Goal: Communication & Community: Ask a question

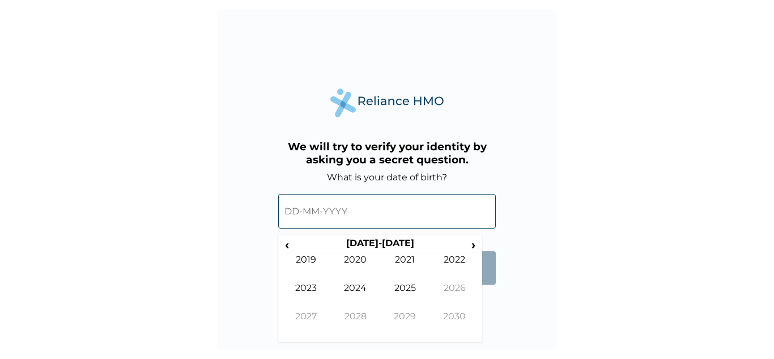
click at [390, 202] on input "text" at bounding box center [387, 211] width 218 height 35
click at [288, 246] on span "‹" at bounding box center [287, 244] width 12 height 14
click at [413, 296] on td "1995" at bounding box center [405, 296] width 50 height 28
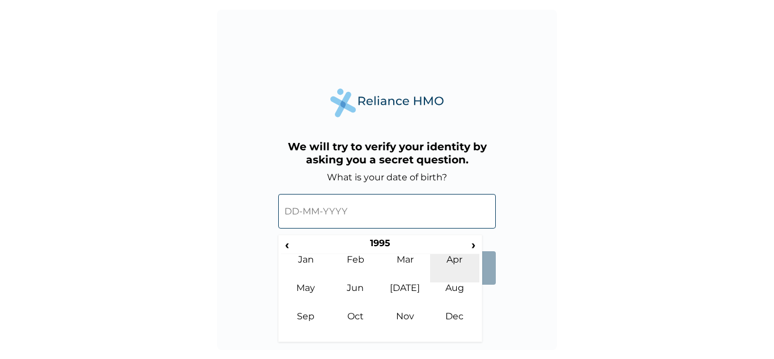
click at [444, 260] on td "Apr" at bounding box center [455, 268] width 50 height 28
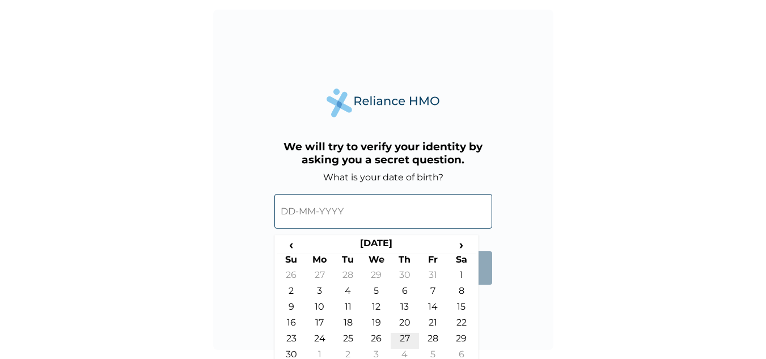
click at [404, 336] on td "27" at bounding box center [404, 341] width 28 height 16
type input "27-04-1995"
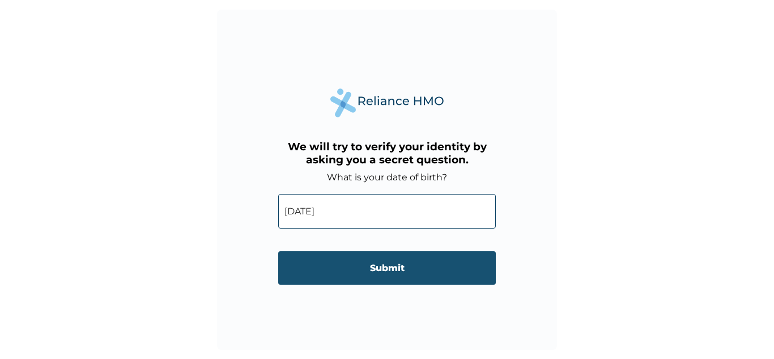
click at [359, 259] on input "Submit" at bounding box center [387, 267] width 218 height 33
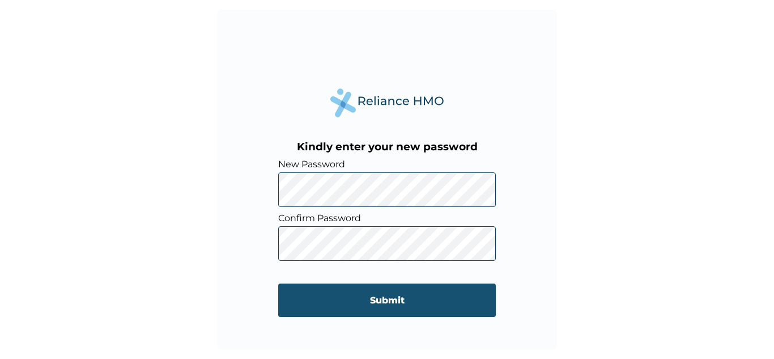
click at [296, 288] on input "Submit" at bounding box center [387, 299] width 218 height 33
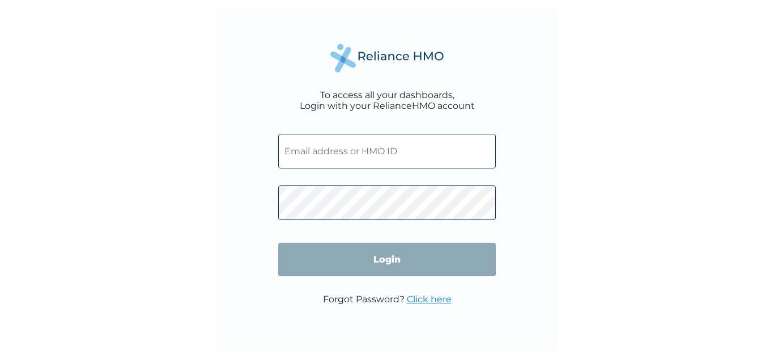
type input "AFF/10021/A"
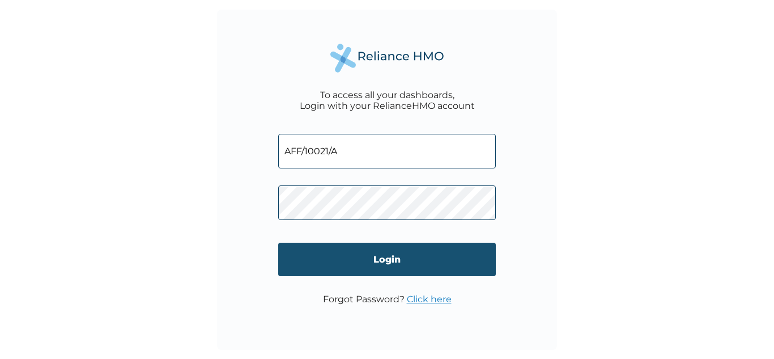
click at [402, 255] on input "Login" at bounding box center [387, 259] width 218 height 33
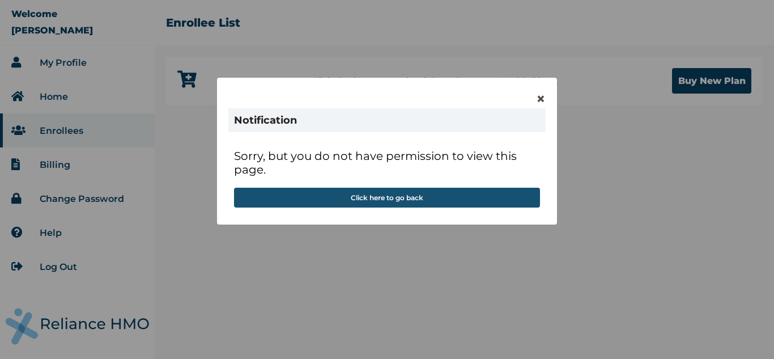
click at [397, 198] on button "Click here to go back" at bounding box center [387, 198] width 306 height 20
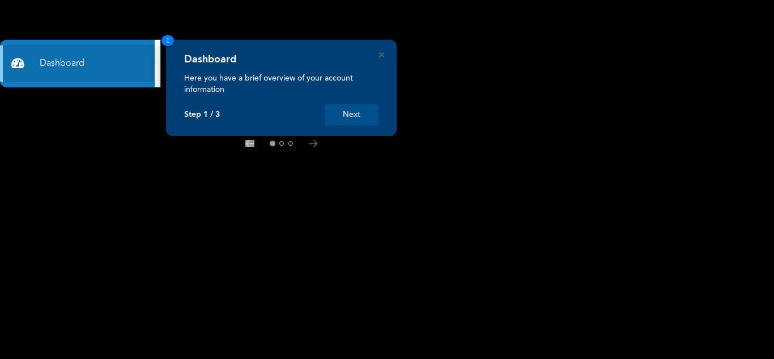
click at [346, 116] on button "Next" at bounding box center [352, 114] width 54 height 21
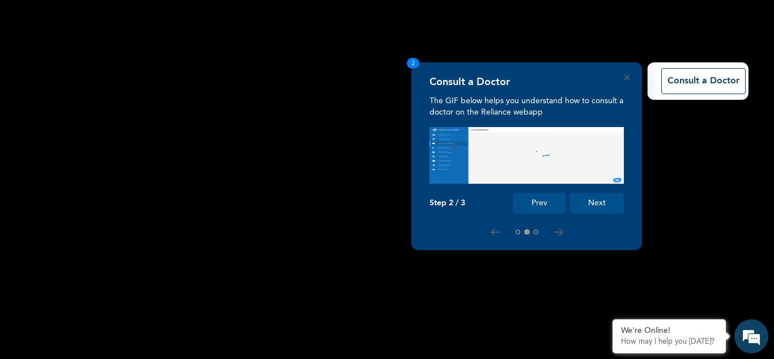
click at [596, 150] on img at bounding box center [527, 155] width 194 height 57
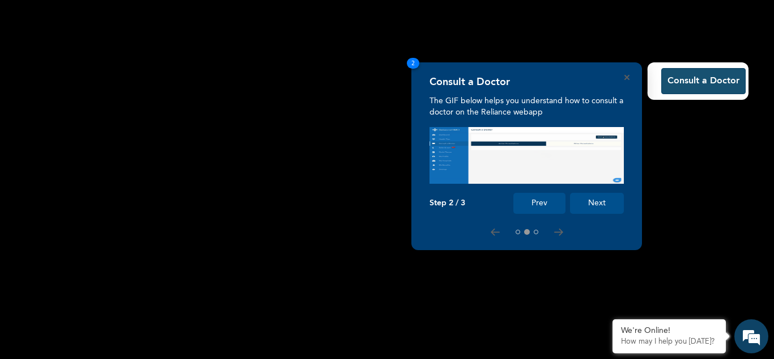
click at [696, 73] on button "Consult a Doctor" at bounding box center [703, 81] width 84 height 26
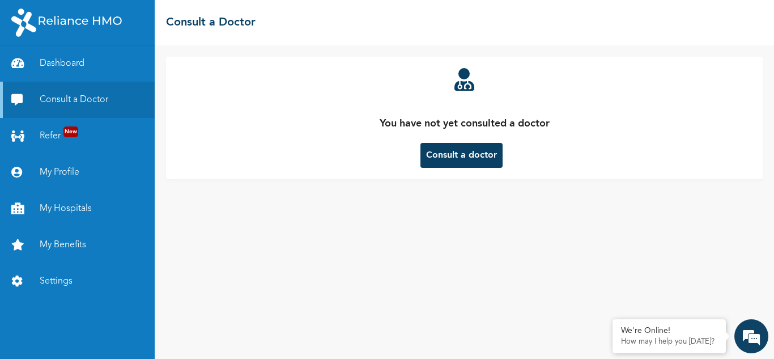
click at [470, 158] on button "Consult a doctor" at bounding box center [462, 155] width 82 height 25
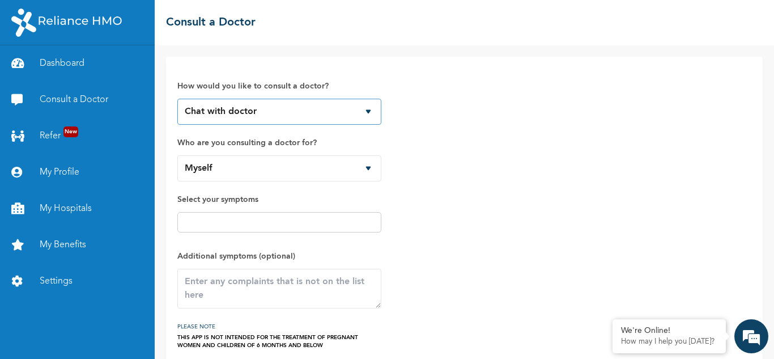
click at [359, 107] on select "Chat with doctor Phone Call" at bounding box center [279, 112] width 204 height 26
click at [376, 112] on select "Chat with doctor Phone Call" at bounding box center [279, 112] width 204 height 26
click at [340, 171] on select "Myself" at bounding box center [279, 168] width 204 height 26
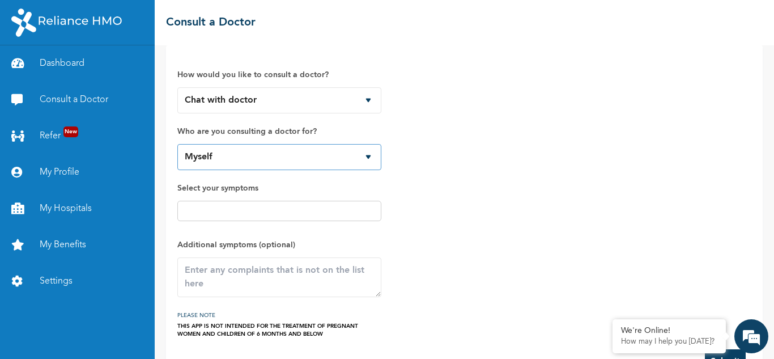
scroll to position [15, 0]
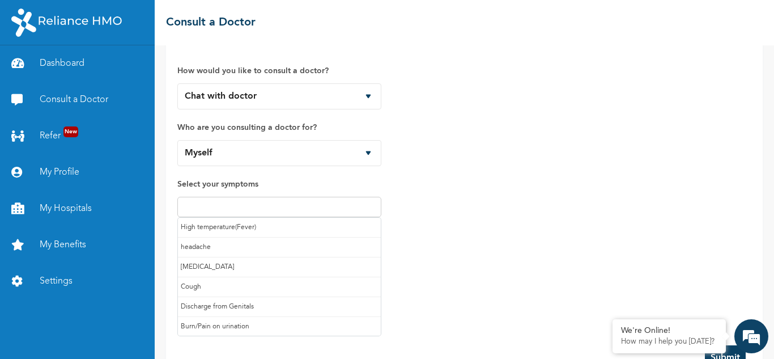
click at [341, 201] on input "text" at bounding box center [279, 207] width 197 height 14
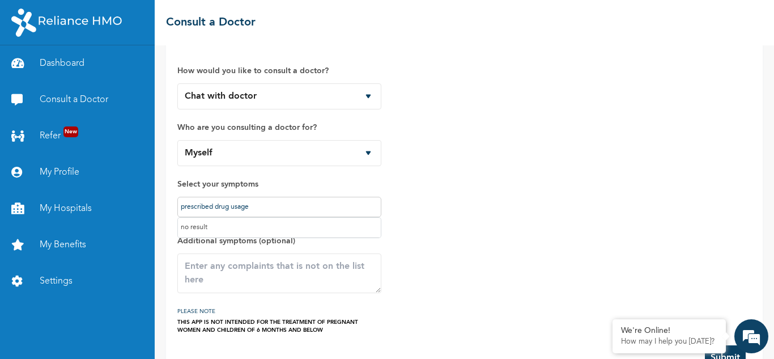
type input "prescribed drug usage"
click at [316, 271] on textarea at bounding box center [279, 273] width 204 height 40
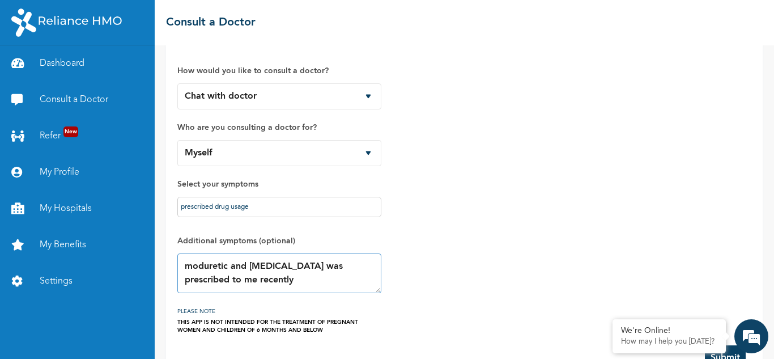
click at [211, 270] on textarea "moduretic and losartan was prescribed to me recently" at bounding box center [279, 273] width 204 height 40
drag, startPoint x: 211, startPoint y: 270, endPoint x: 198, endPoint y: 268, distance: 13.8
click at [198, 268] on textarea "moduretic and losartan was prescribed to me recently" at bounding box center [279, 273] width 204 height 40
click at [237, 282] on textarea "moduretic and losartan was prescribed to me recently" at bounding box center [279, 273] width 204 height 40
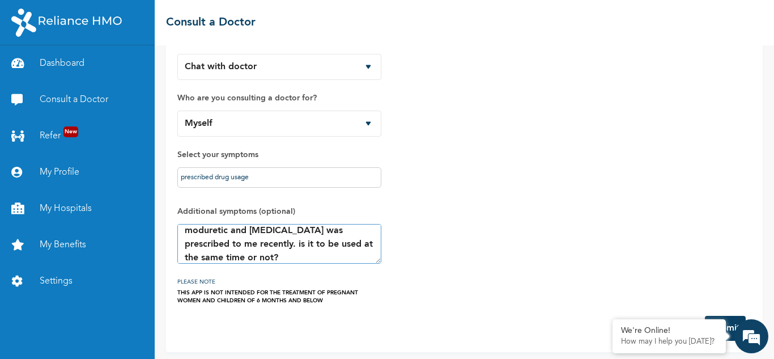
scroll to position [49, 0]
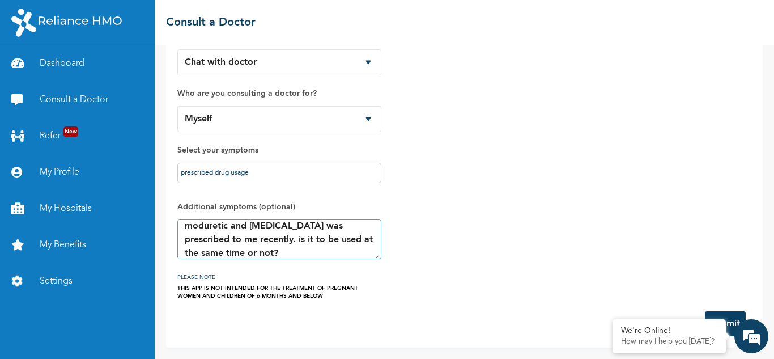
type textarea "moduretic and [MEDICAL_DATA] was prescribed to me recently. is it to be used at…"
click at [732, 315] on button "Submit" at bounding box center [725, 323] width 41 height 25
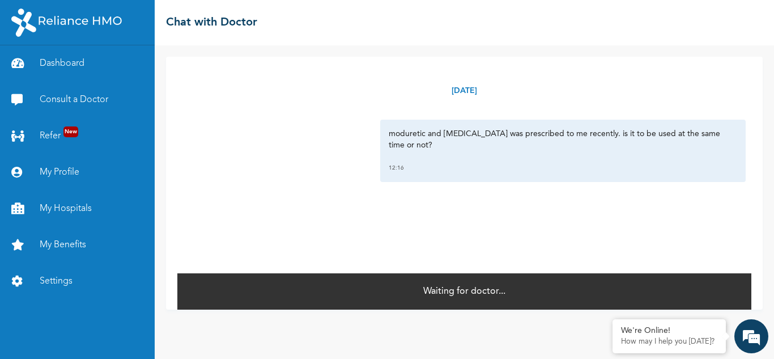
click at [443, 285] on p "Waiting for doctor..." at bounding box center [464, 292] width 82 height 14
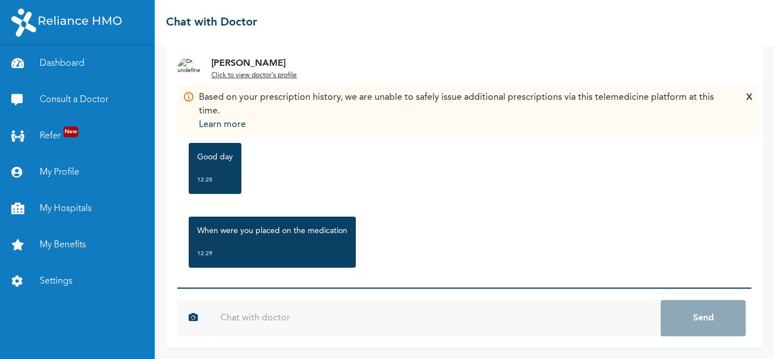
click at [359, 326] on input "text" at bounding box center [435, 318] width 452 height 36
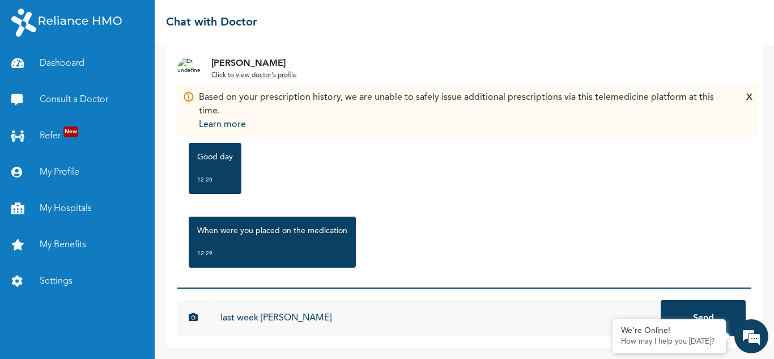
click at [217, 318] on input "last week thurday" at bounding box center [435, 318] width 452 height 36
click at [279, 312] on input "last week thurday" at bounding box center [435, 318] width 452 height 36
type input "last week thursday"
click at [669, 305] on button "Send" at bounding box center [703, 318] width 85 height 36
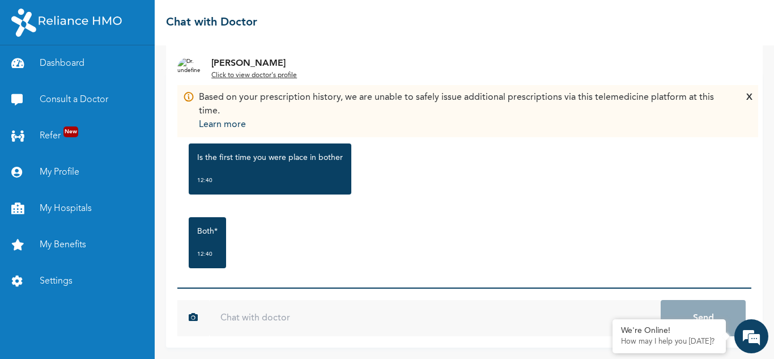
scroll to position [355, 0]
click at [362, 321] on input "text" at bounding box center [435, 318] width 452 height 36
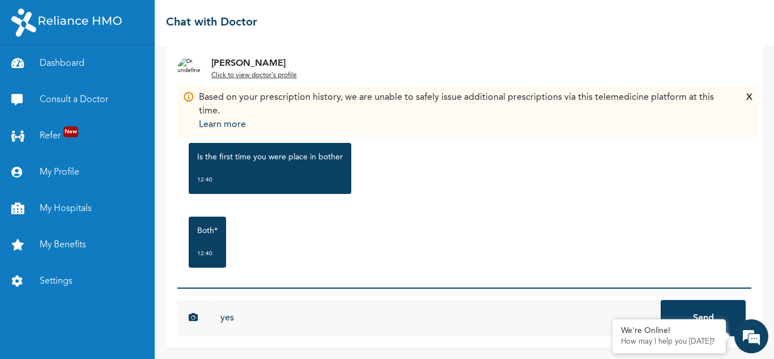
type input "yes"
click at [696, 307] on button "Send" at bounding box center [703, 318] width 85 height 36
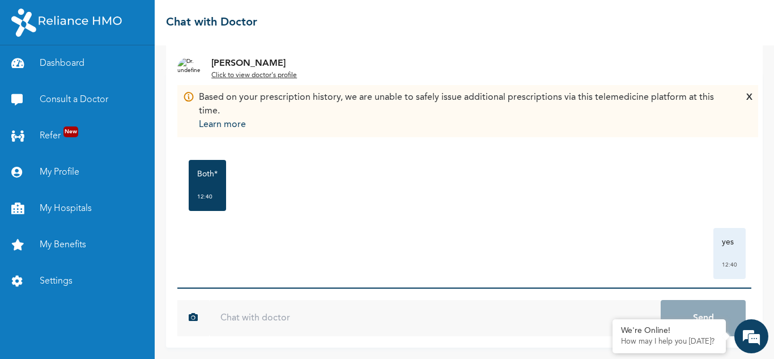
scroll to position [417, 0]
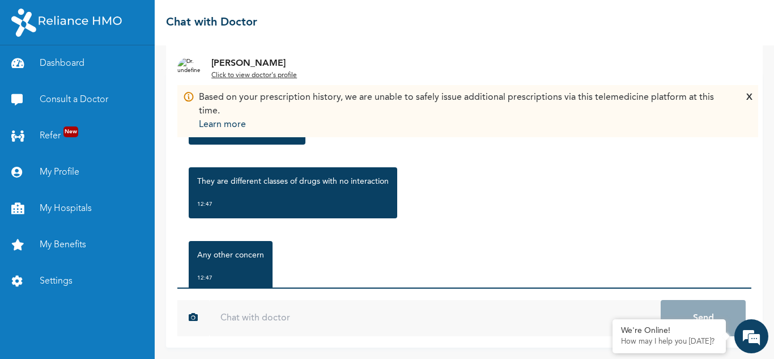
scroll to position [712, 0]
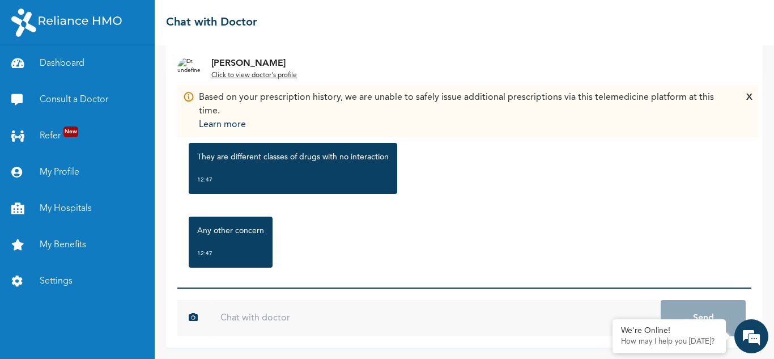
click at [281, 316] on input "text" at bounding box center [435, 318] width 452 height 36
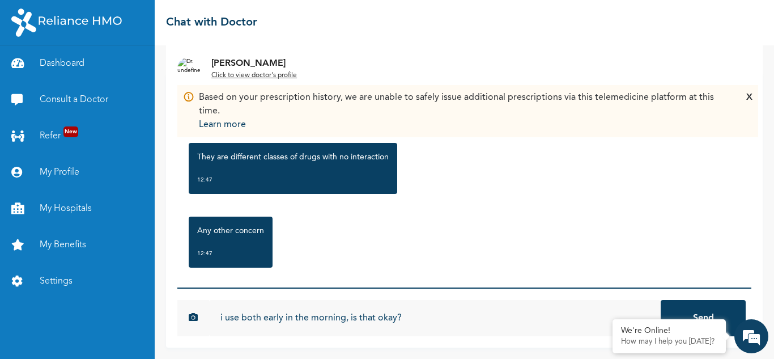
type input "i use both early in the morning, is that okay?"
click at [668, 305] on button "Send" at bounding box center [703, 318] width 85 height 36
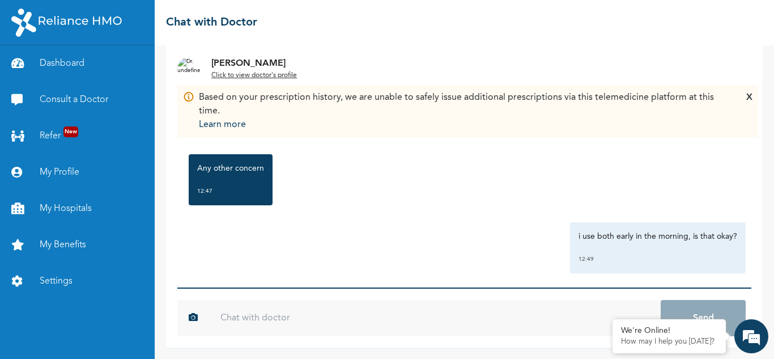
scroll to position [848, 0]
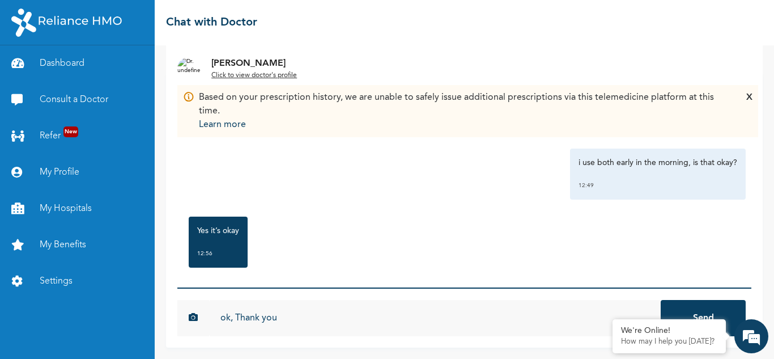
click at [306, 322] on input "ok, Thank you" at bounding box center [435, 318] width 452 height 36
type input "ok, Thank you."
click at [665, 300] on button "Send" at bounding box center [703, 318] width 85 height 36
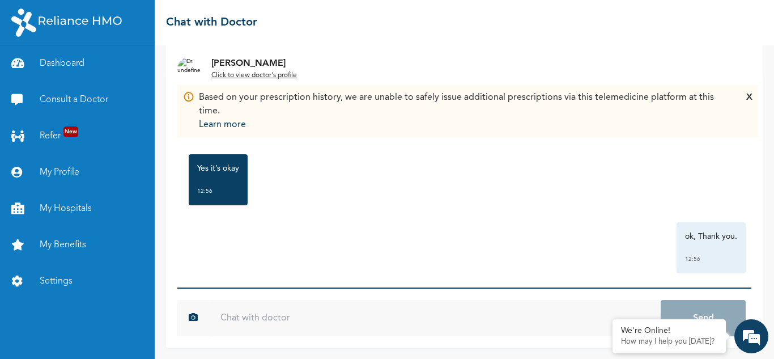
scroll to position [30, 0]
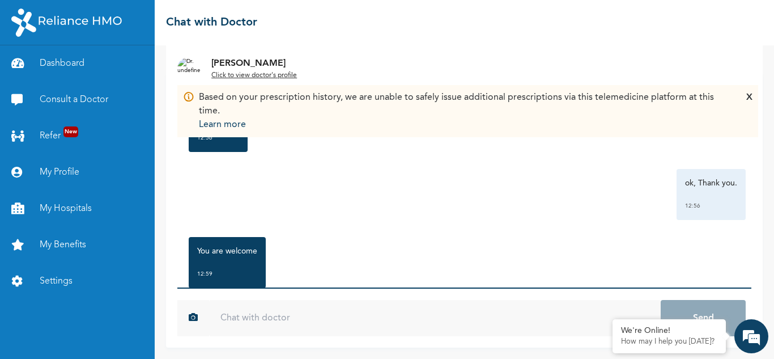
scroll to position [984, 0]
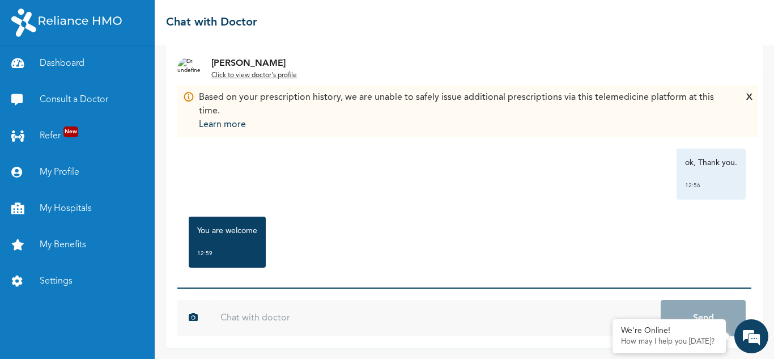
click at [245, 75] on u "Click to view doctor's profile" at bounding box center [254, 75] width 86 height 7
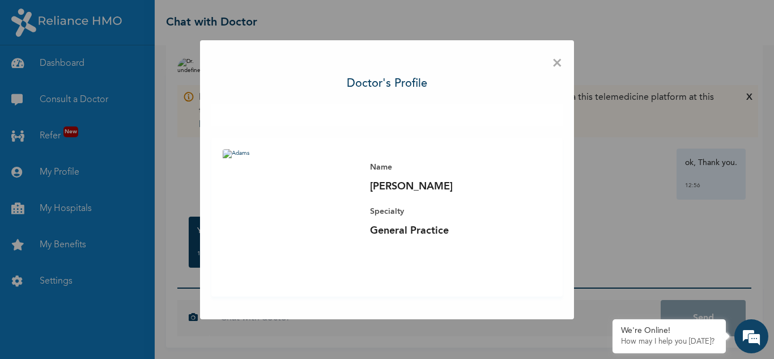
scroll to position [0, 0]
click at [398, 180] on p "[PERSON_NAME]" at bounding box center [449, 187] width 159 height 14
click at [397, 281] on div "Name [PERSON_NAME] Specialty General Practice" at bounding box center [386, 217] width 351 height 159
click at [561, 67] on span "×" at bounding box center [557, 64] width 11 height 24
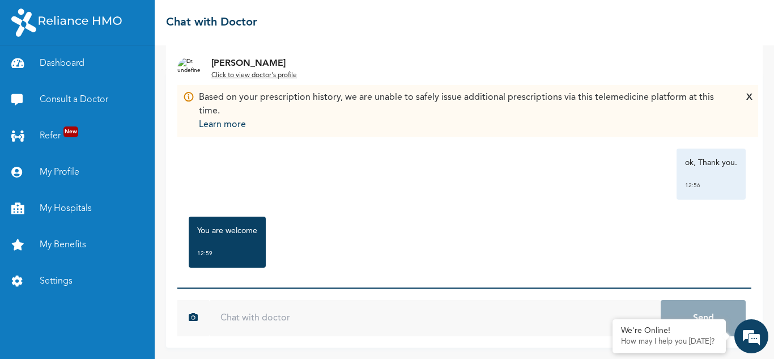
click at [277, 77] on u "Click to view doctor's profile" at bounding box center [254, 75] width 86 height 7
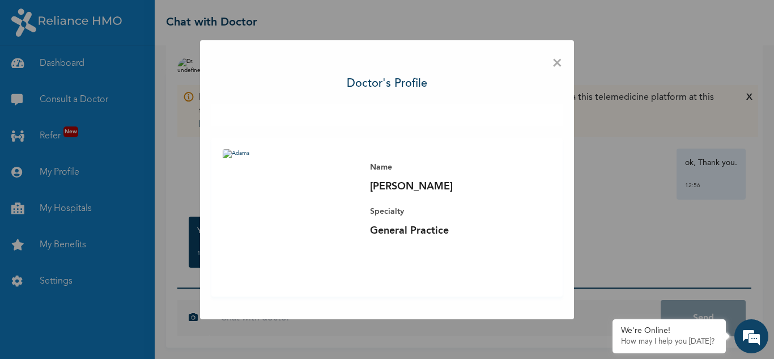
click at [555, 65] on span "×" at bounding box center [557, 64] width 11 height 24
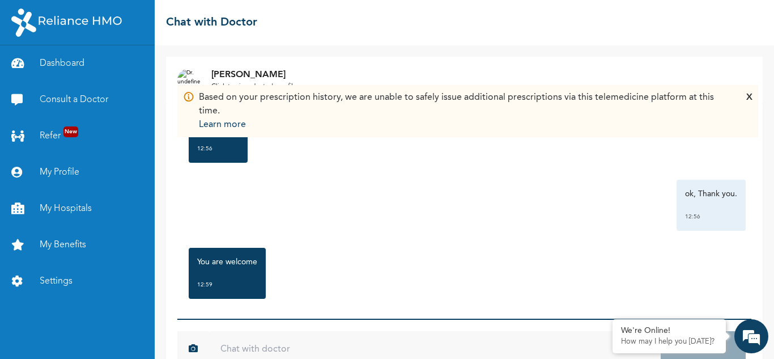
scroll to position [31, 0]
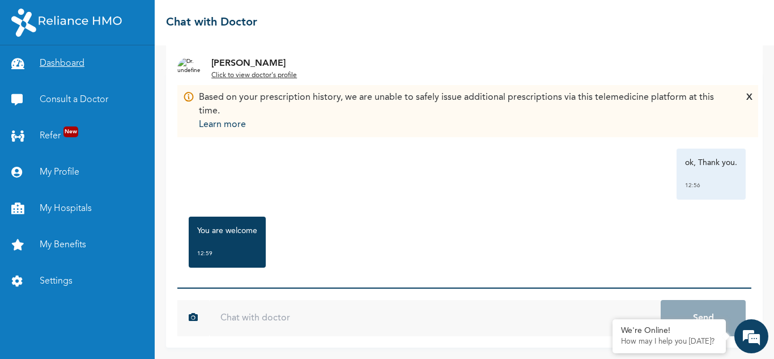
click at [50, 64] on link "Dashboard" at bounding box center [77, 63] width 155 height 36
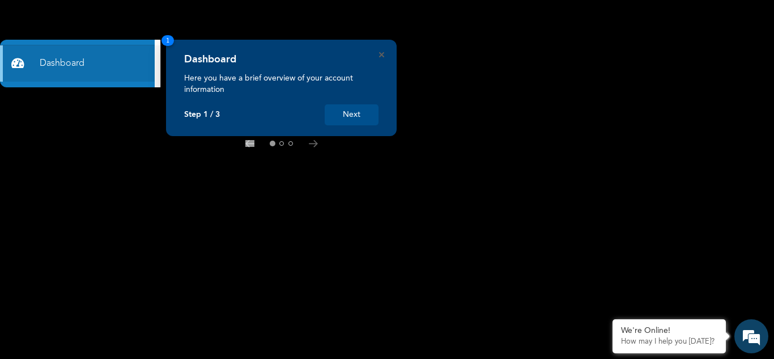
click at [350, 112] on button "Next" at bounding box center [352, 114] width 54 height 21
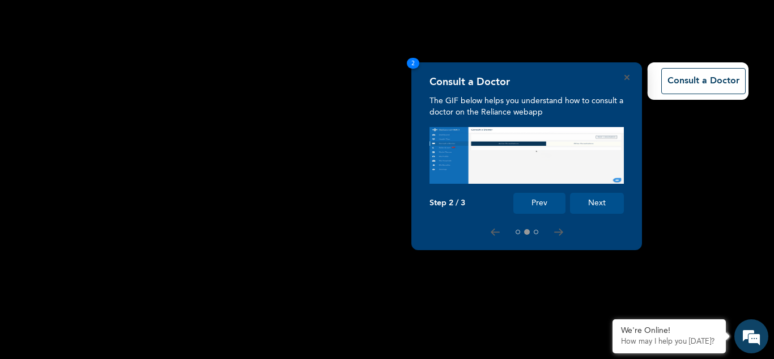
click at [604, 206] on button "Next" at bounding box center [597, 203] width 54 height 21
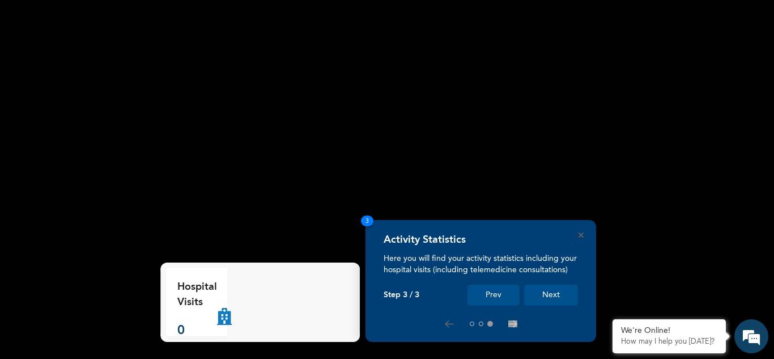
click at [424, 263] on p "Here you will find your activity statistics including your hospital visits (inc…" at bounding box center [481, 264] width 194 height 23
click at [205, 296] on p "Hospital Visits" at bounding box center [197, 294] width 40 height 31
click at [199, 328] on p "0" at bounding box center [197, 330] width 40 height 19
click at [231, 313] on icon at bounding box center [224, 301] width 15 height 45
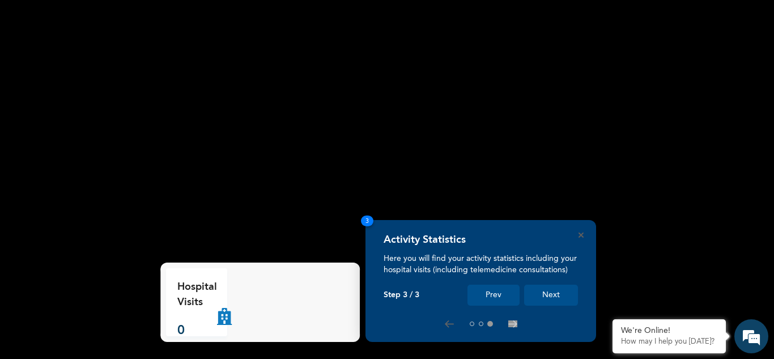
click at [180, 330] on p "0" at bounding box center [197, 330] width 40 height 19
click at [187, 299] on p "Hospital Visits" at bounding box center [197, 294] width 40 height 31
click at [489, 258] on p "Here you will find your activity statistics including your hospital visits (inc…" at bounding box center [481, 264] width 194 height 23
click at [543, 296] on button "Next" at bounding box center [551, 295] width 54 height 21
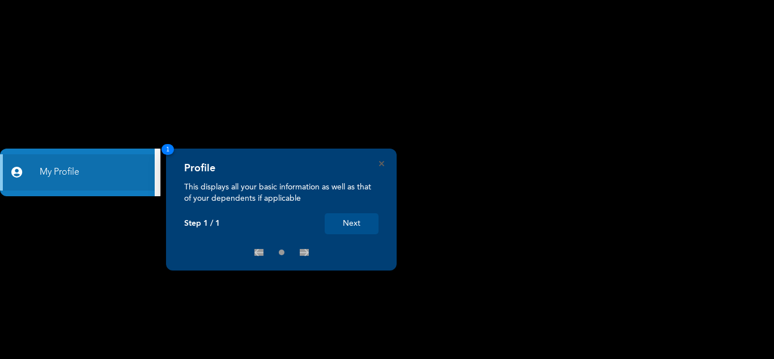
click at [360, 220] on button "Next" at bounding box center [352, 223] width 54 height 21
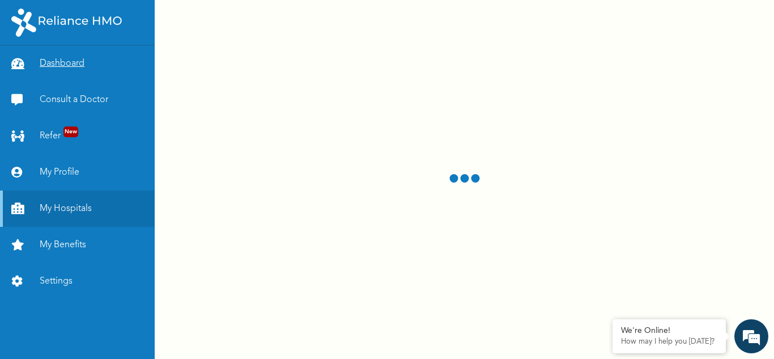
click at [63, 66] on link "Dashboard" at bounding box center [77, 63] width 155 height 36
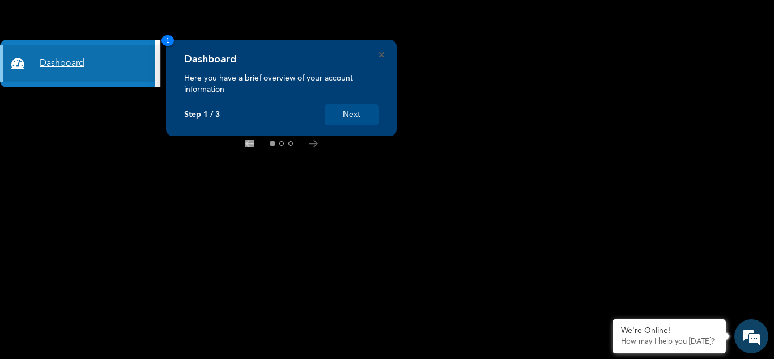
click at [79, 69] on link "Dashboard" at bounding box center [77, 63] width 155 height 36
click at [334, 120] on button "Next" at bounding box center [352, 114] width 54 height 21
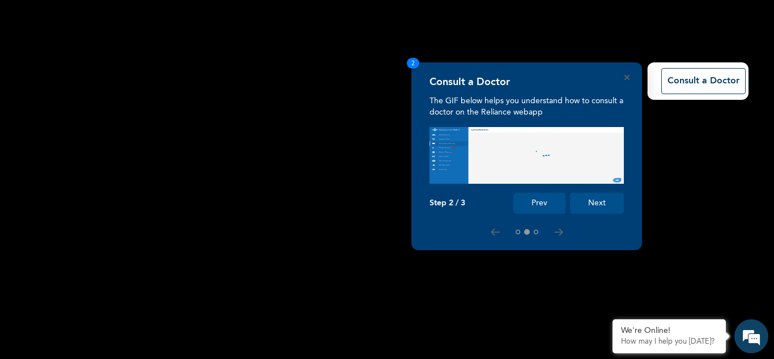
click at [597, 209] on button "Next" at bounding box center [597, 203] width 54 height 21
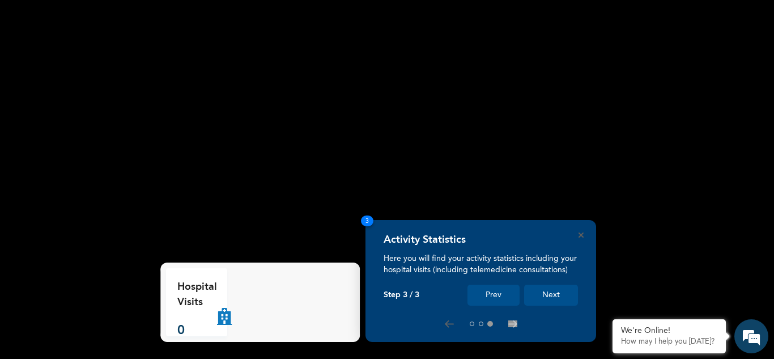
click at [546, 296] on button "Next" at bounding box center [551, 295] width 54 height 21
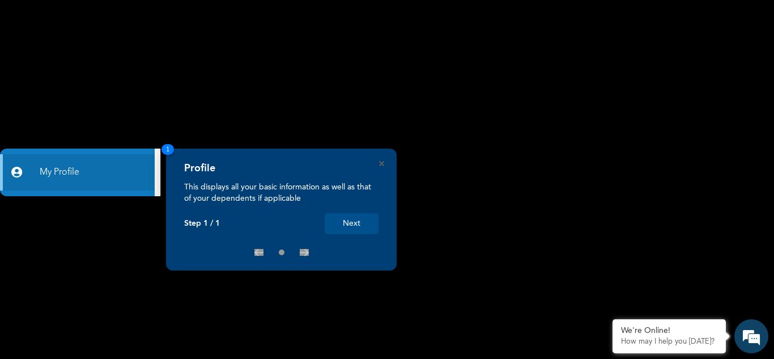
click at [352, 224] on button "Next" at bounding box center [352, 223] width 54 height 21
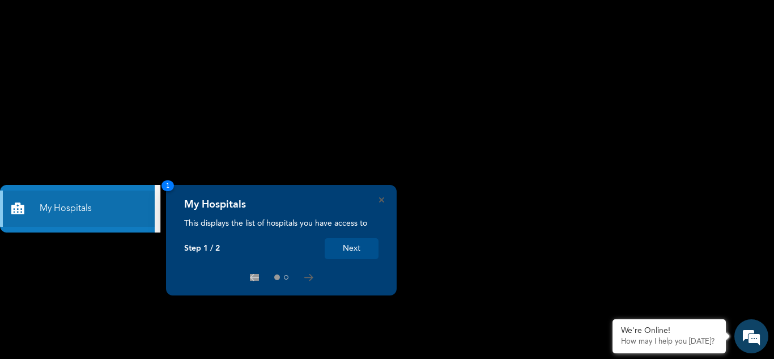
click at [342, 242] on button "Next" at bounding box center [352, 248] width 54 height 21
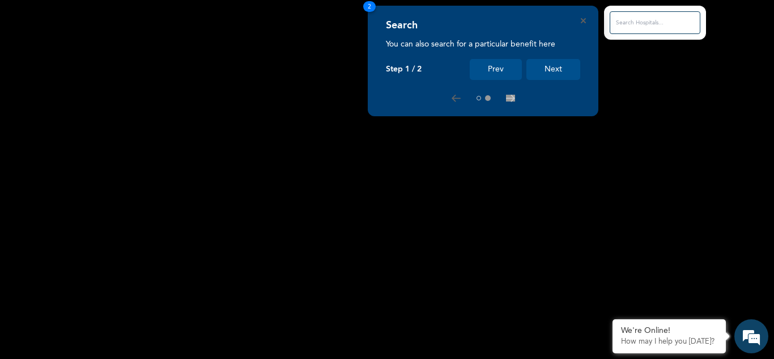
click at [550, 72] on button "Next" at bounding box center [554, 69] width 54 height 21
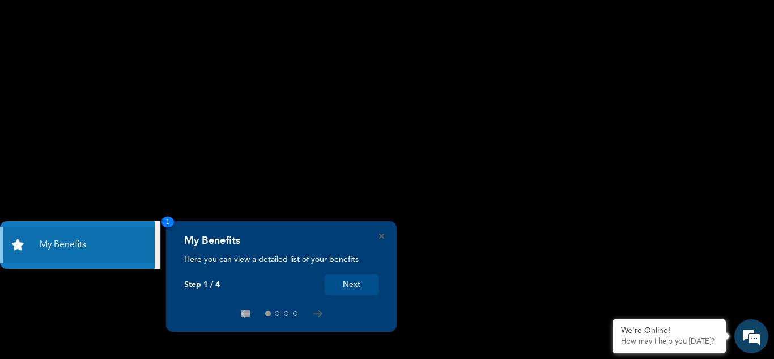
click at [358, 286] on button "Next" at bounding box center [352, 284] width 54 height 21
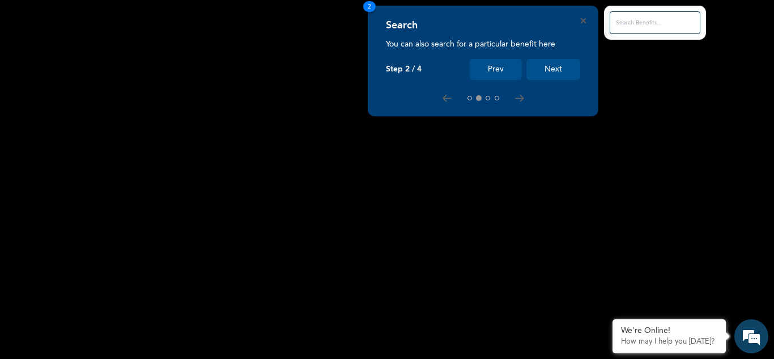
click at [555, 70] on button "Next" at bounding box center [554, 69] width 54 height 21
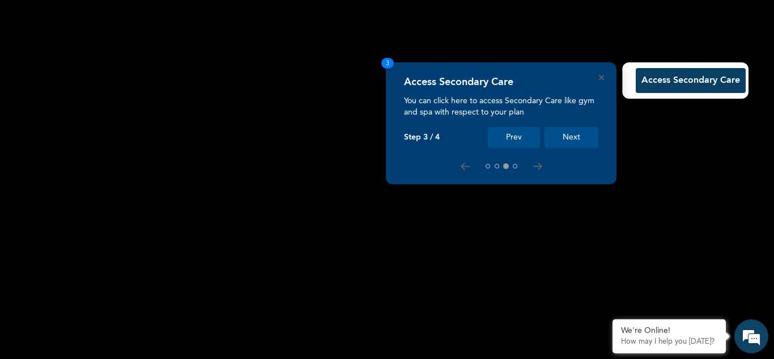
click at [574, 133] on button "Next" at bounding box center [572, 137] width 54 height 21
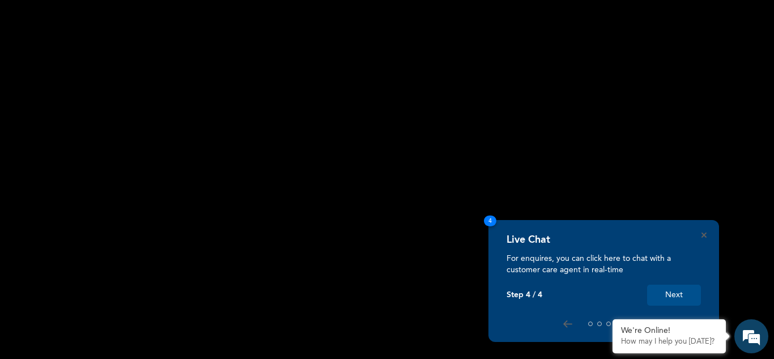
click at [670, 287] on button "Next" at bounding box center [674, 295] width 54 height 21
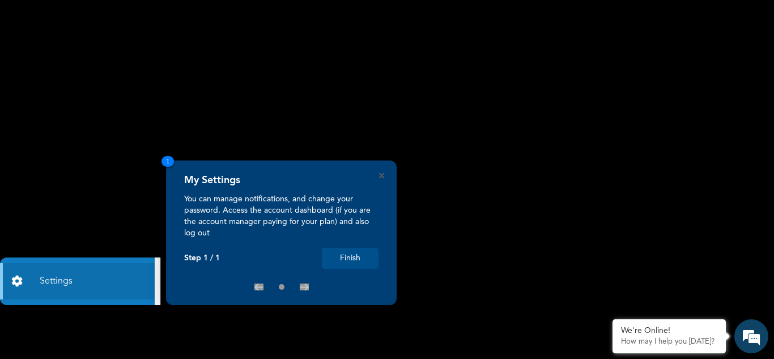
click at [349, 251] on button "Finish" at bounding box center [350, 258] width 57 height 21
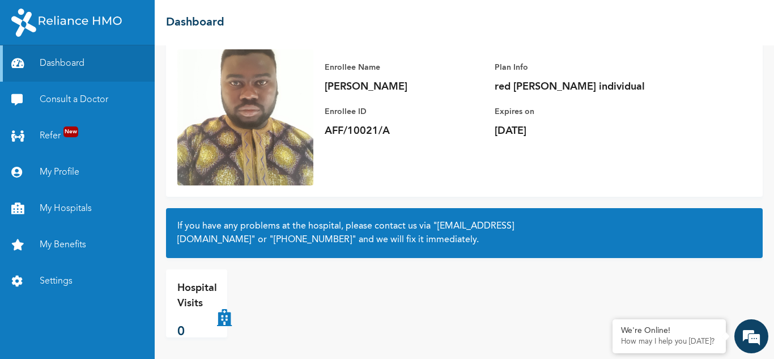
scroll to position [80, 0]
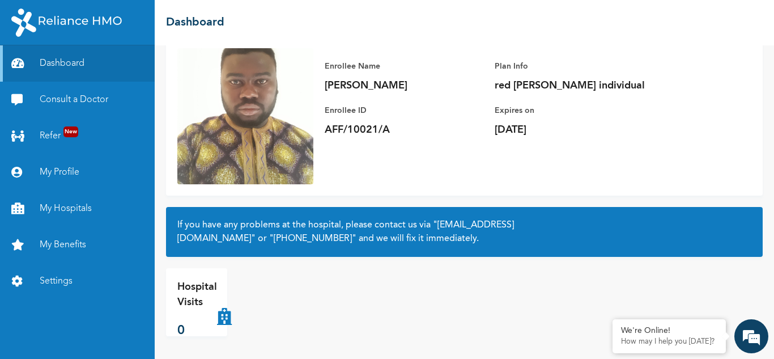
click at [217, 321] on icon at bounding box center [224, 301] width 15 height 45
click at [193, 302] on p "Hospital Visits" at bounding box center [197, 294] width 40 height 31
click at [231, 317] on icon at bounding box center [224, 301] width 15 height 45
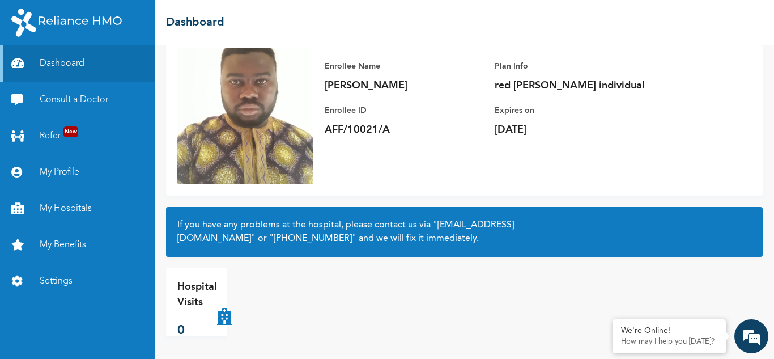
click at [231, 317] on icon at bounding box center [224, 301] width 15 height 45
click at [223, 317] on icon at bounding box center [224, 301] width 15 height 45
drag, startPoint x: 223, startPoint y: 317, endPoint x: 193, endPoint y: 291, distance: 40.1
click at [193, 291] on div "Hospital Visits 0" at bounding box center [196, 302] width 61 height 68
click at [254, 317] on div "Hospital Visits 0" at bounding box center [261, 302] width 191 height 68
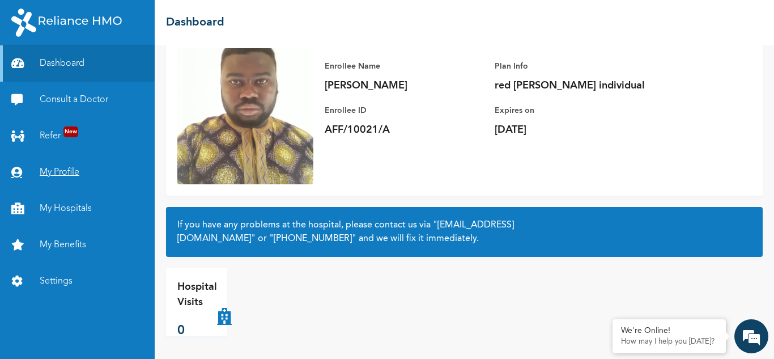
click at [46, 164] on link "My Profile" at bounding box center [77, 172] width 155 height 36
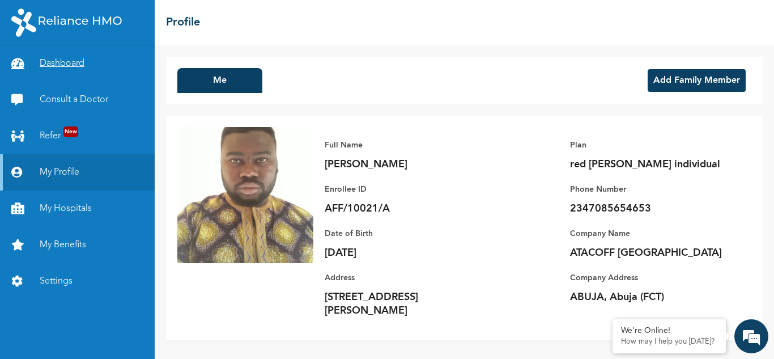
click at [54, 66] on link "Dashboard" at bounding box center [77, 63] width 155 height 36
